Goal: Navigation & Orientation: Find specific page/section

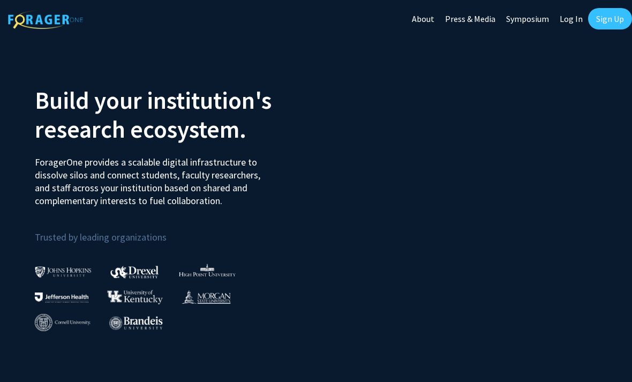
click at [572, 19] on link "Log In" at bounding box center [571, 18] width 34 height 37
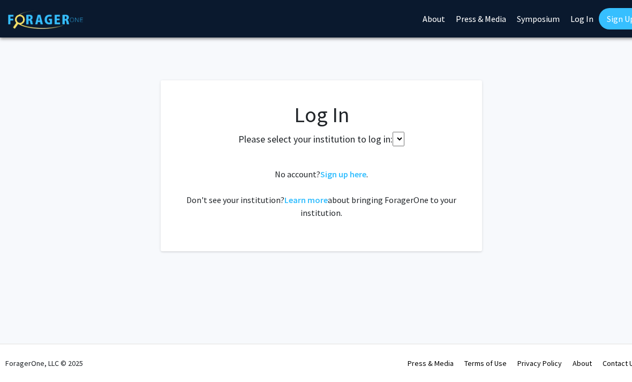
click at [582, 17] on link "Log In" at bounding box center [582, 18] width 34 height 37
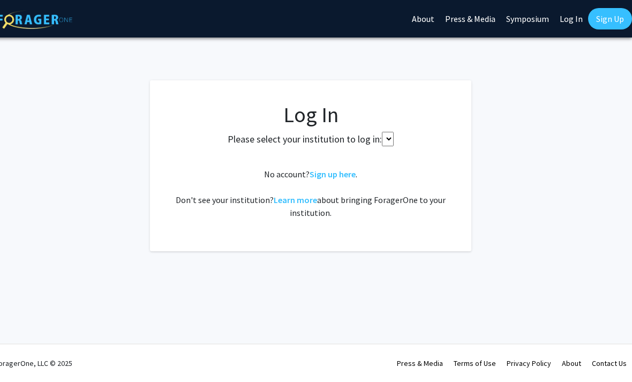
click at [568, 22] on link "Log In" at bounding box center [571, 18] width 34 height 37
select select
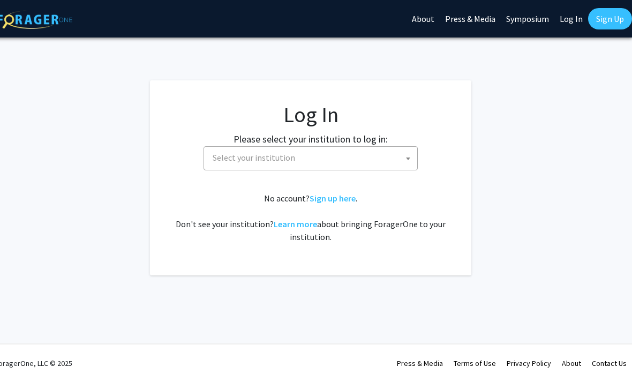
click at [570, 21] on link "Log In" at bounding box center [571, 18] width 34 height 37
click at [356, 161] on span "Select your institution" at bounding box center [312, 158] width 209 height 22
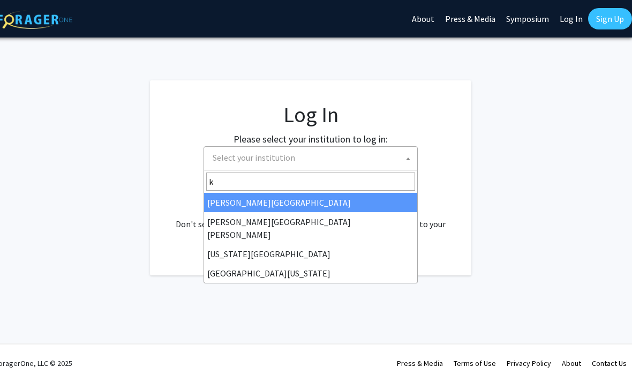
type input "ke"
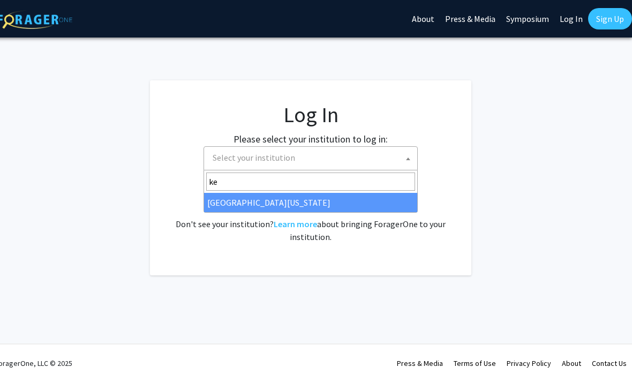
select select "13"
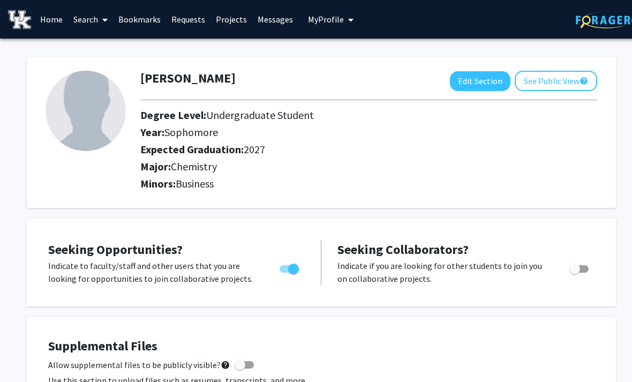
click at [185, 20] on link "Requests" at bounding box center [188, 19] width 44 height 37
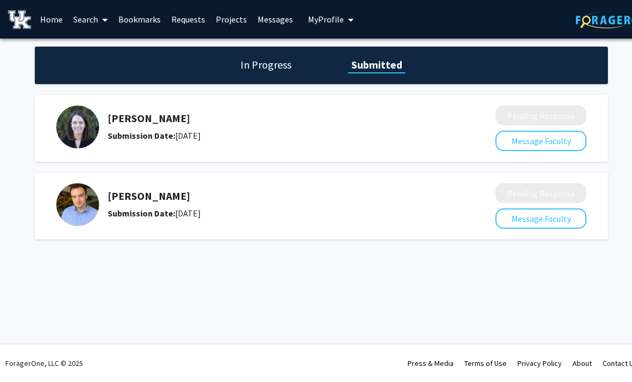
click at [270, 60] on h1 "In Progress" at bounding box center [265, 64] width 57 height 15
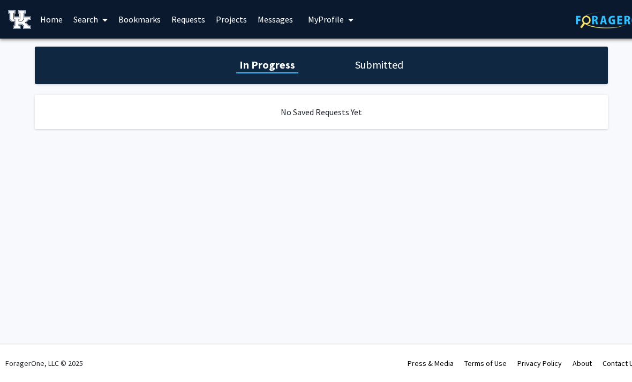
click at [272, 22] on link "Messages" at bounding box center [275, 19] width 46 height 37
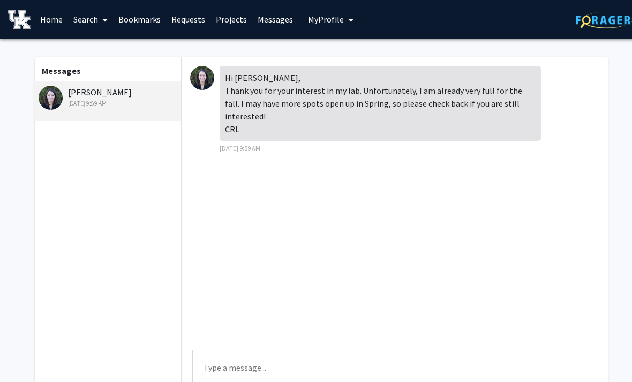
click at [231, 19] on link "Projects" at bounding box center [231, 19] width 42 height 37
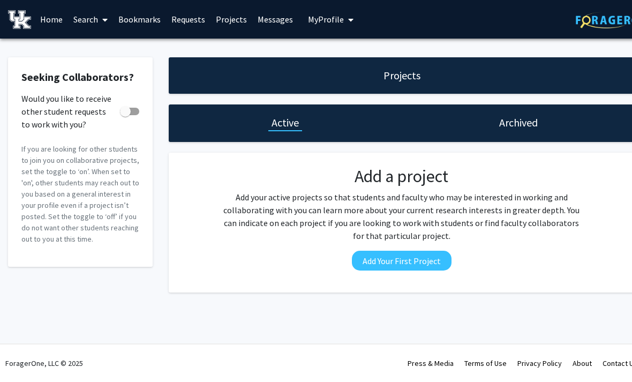
click at [94, 20] on link "Search" at bounding box center [90, 19] width 45 height 37
